Goal: Register for event/course

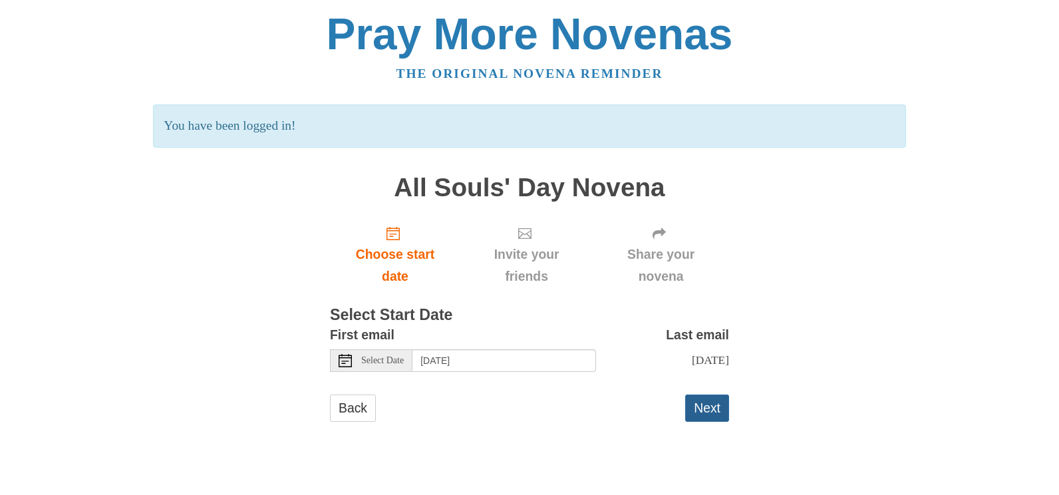
click at [705, 409] on button "Next" at bounding box center [707, 408] width 44 height 27
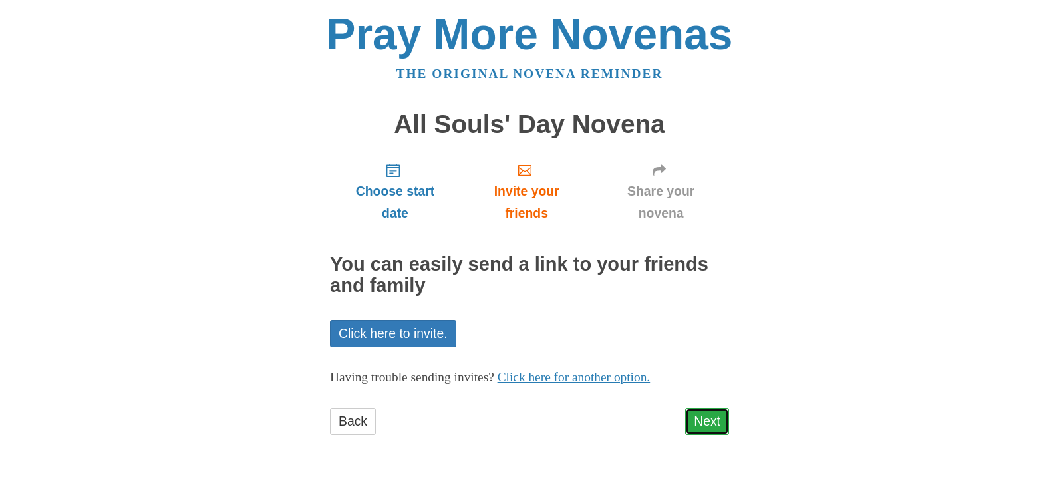
click at [709, 418] on link "Next" at bounding box center [707, 421] width 44 height 27
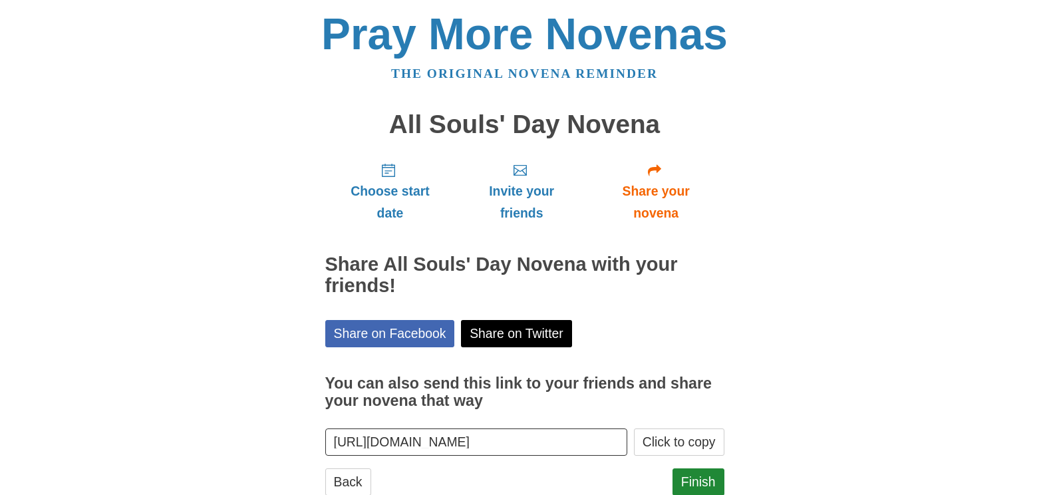
scroll to position [39, 0]
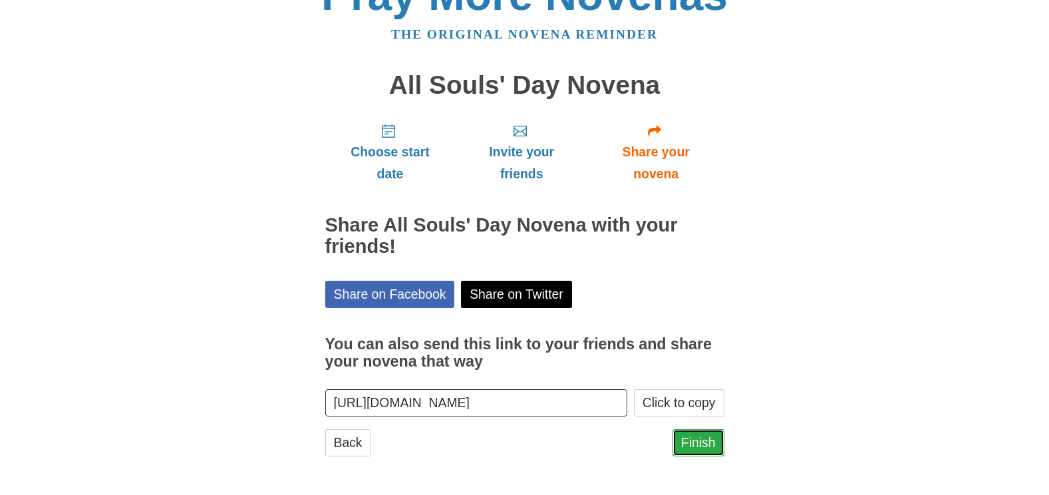
click at [700, 437] on link "Finish" at bounding box center [699, 442] width 52 height 27
